Goal: Transaction & Acquisition: Purchase product/service

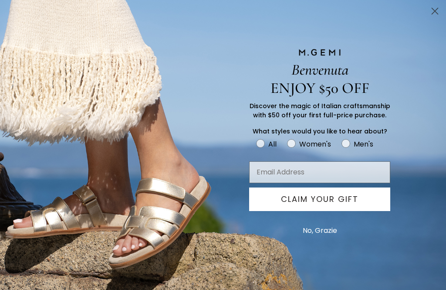
click at [435, 17] on circle "Close dialog" at bounding box center [435, 11] width 14 height 14
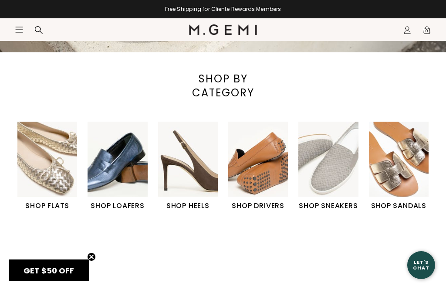
click at [189, 172] on img "3 / 6" at bounding box center [188, 159] width 60 height 75
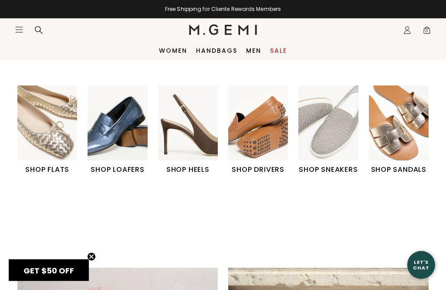
scroll to position [241, 0]
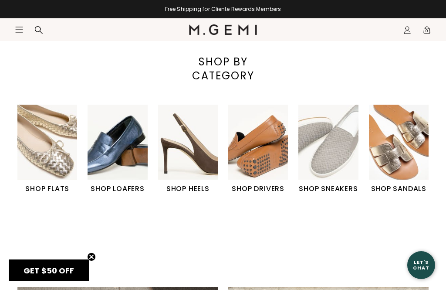
click at [188, 151] on img "3 / 6" at bounding box center [188, 142] width 60 height 75
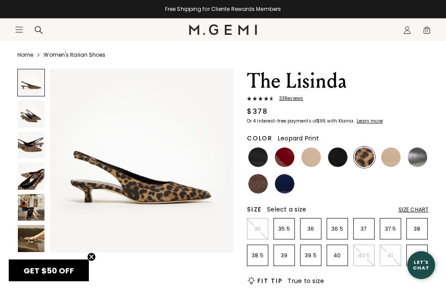
click at [36, 150] on img at bounding box center [31, 145] width 27 height 27
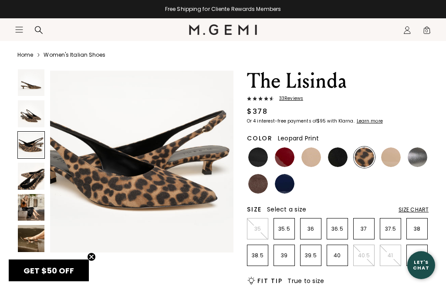
scroll to position [384, 0]
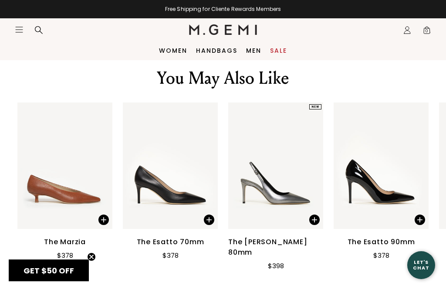
scroll to position [1035, 0]
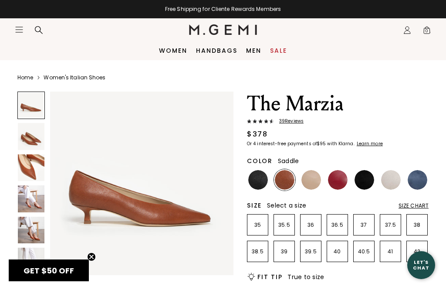
click at [37, 168] on img at bounding box center [31, 167] width 27 height 27
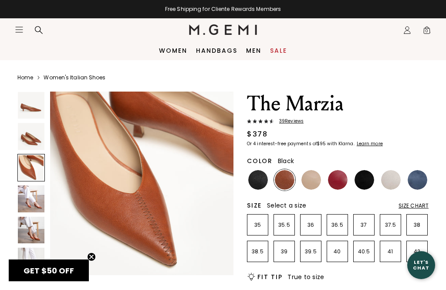
click at [260, 186] on img at bounding box center [258, 180] width 20 height 20
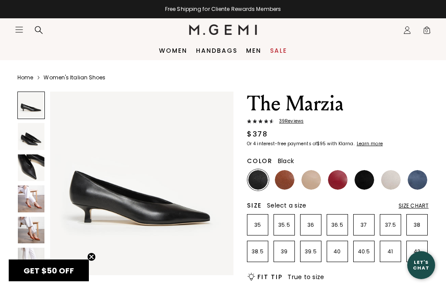
click at [37, 169] on img at bounding box center [31, 167] width 27 height 27
